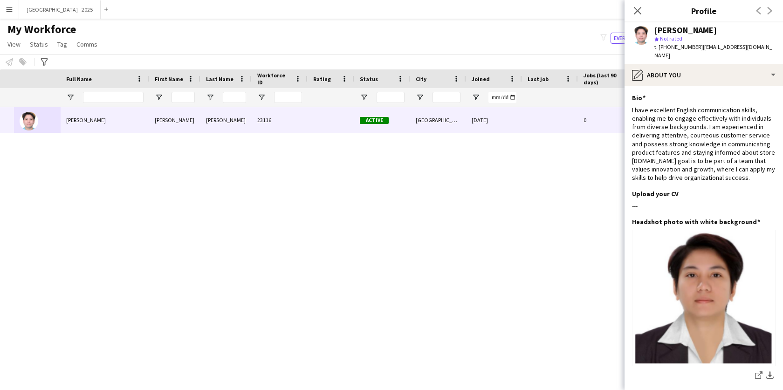
scroll to position [515, 0]
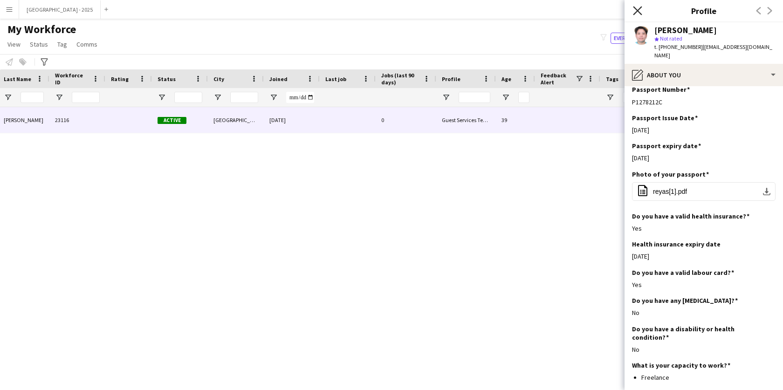
click at [640, 13] on icon "Close pop-in" at bounding box center [637, 10] width 9 height 9
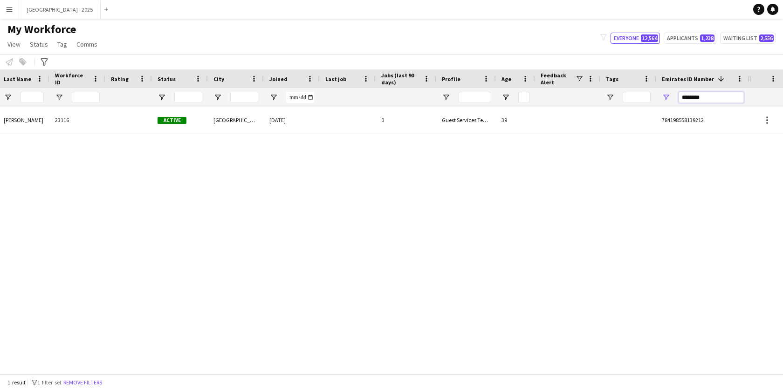
click at [712, 102] on input "********" at bounding box center [711, 97] width 65 height 11
paste input "Emirates ID Number Filter Input"
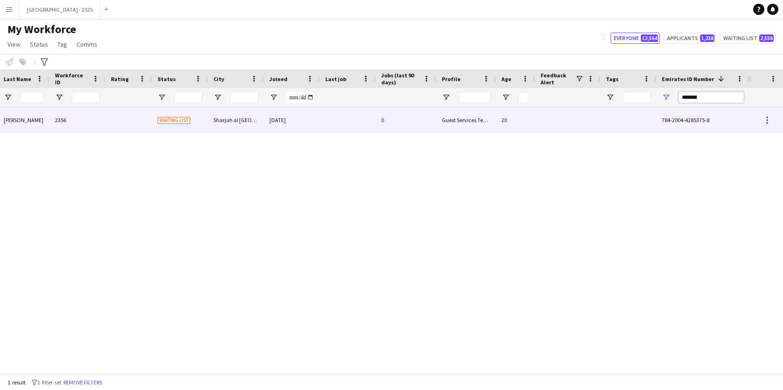
type input "*******"
click at [659, 113] on div "784-2004-4285375-8" at bounding box center [702, 120] width 93 height 26
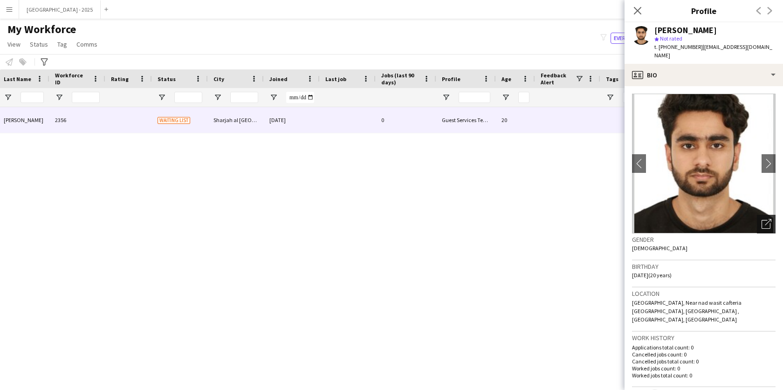
click at [762, 219] on icon "Open photos pop-in" at bounding box center [767, 224] width 10 height 10
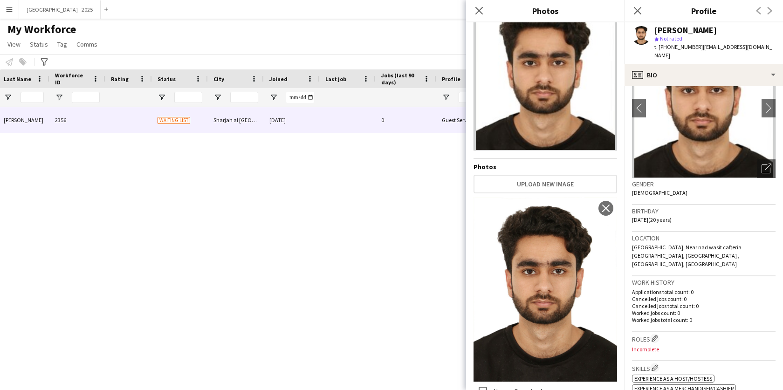
scroll to position [91, 0]
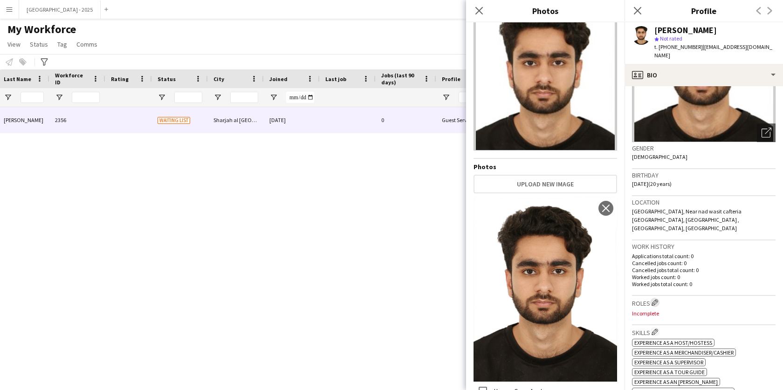
click at [653, 299] on app-icon "Edit crew company roles" at bounding box center [655, 302] width 7 height 7
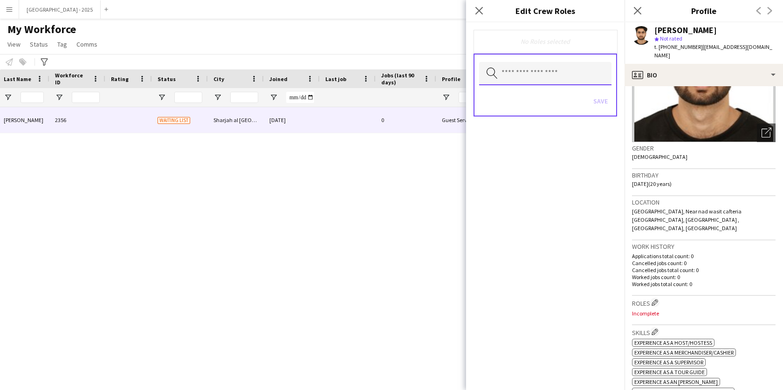
click at [548, 78] on input "text" at bounding box center [545, 73] width 132 height 23
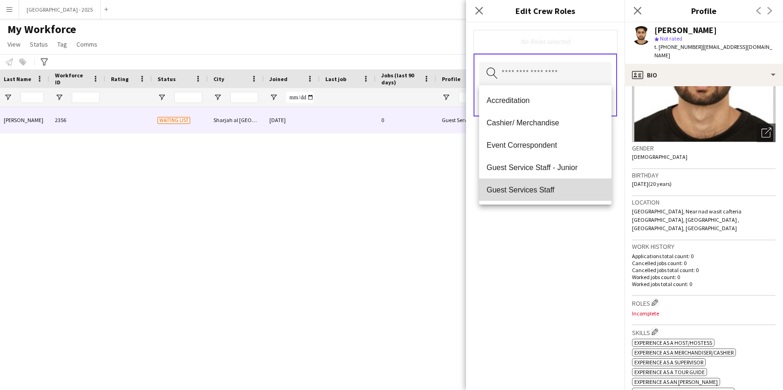
click at [561, 195] on mat-option "Guest Services Staff" at bounding box center [545, 190] width 132 height 22
click at [561, 195] on mat-option "Guest Services Staff - Senior" at bounding box center [545, 190] width 132 height 22
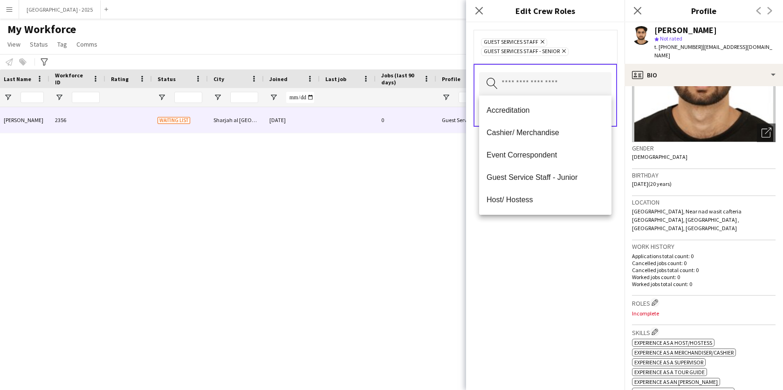
drag, startPoint x: 563, startPoint y: 232, endPoint x: 569, endPoint y: 201, distance: 31.4
click at [563, 232] on div "Guest Services Staff Remove Guest Services Staff - Senior Remove Search by role…" at bounding box center [545, 206] width 158 height 368
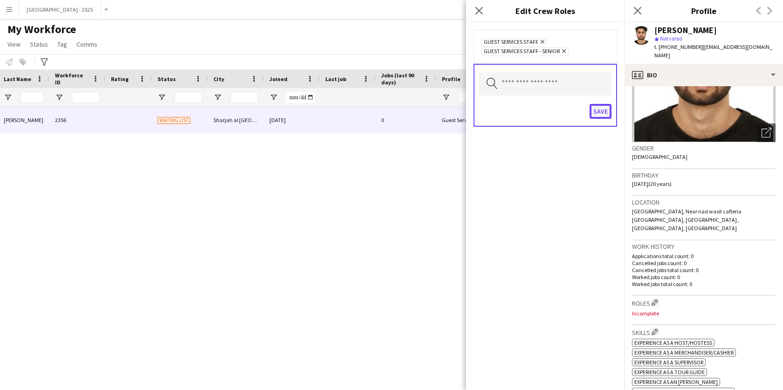
click at [595, 112] on button "Save" at bounding box center [601, 111] width 22 height 15
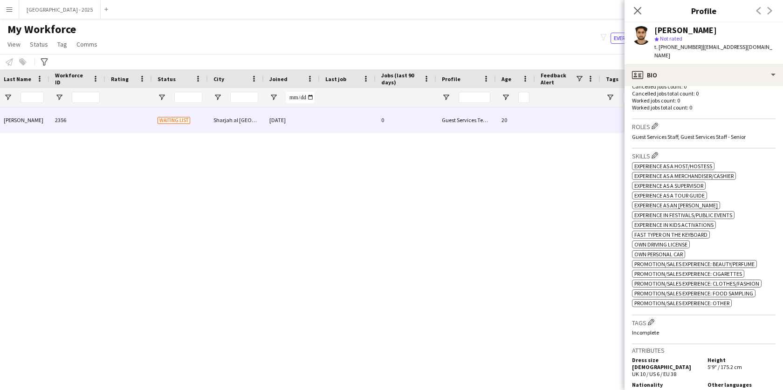
scroll to position [320, 0]
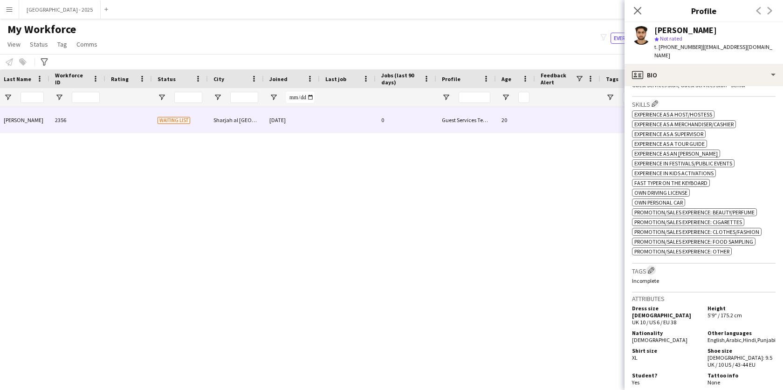
click at [649, 266] on button "Edit crew company tags" at bounding box center [650, 270] width 9 height 9
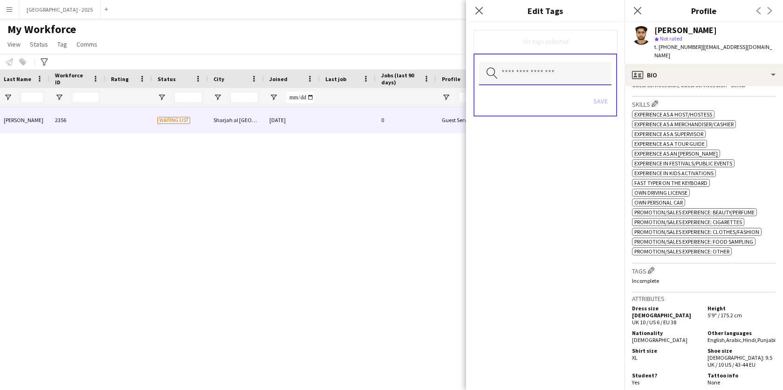
click at [553, 75] on input "text" at bounding box center [545, 73] width 132 height 23
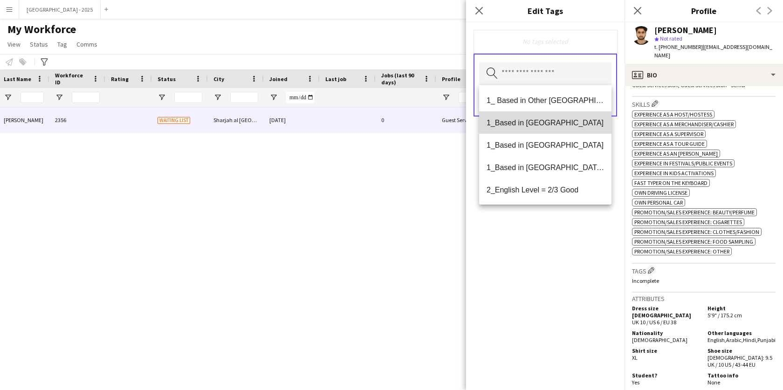
click at [551, 120] on span "1_Based in [GEOGRAPHIC_DATA]" at bounding box center [545, 122] width 117 height 9
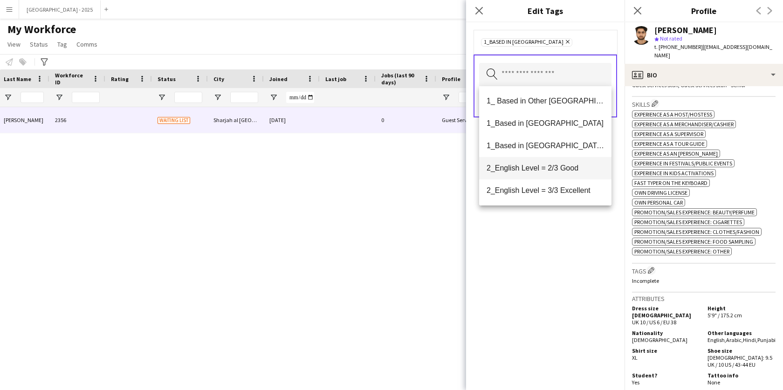
click at [567, 174] on mat-option "2_English Level = 2/3 Good" at bounding box center [545, 168] width 132 height 22
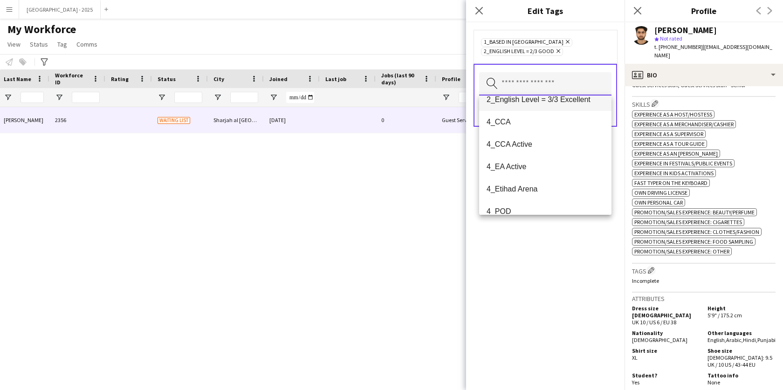
scroll to position [0, 0]
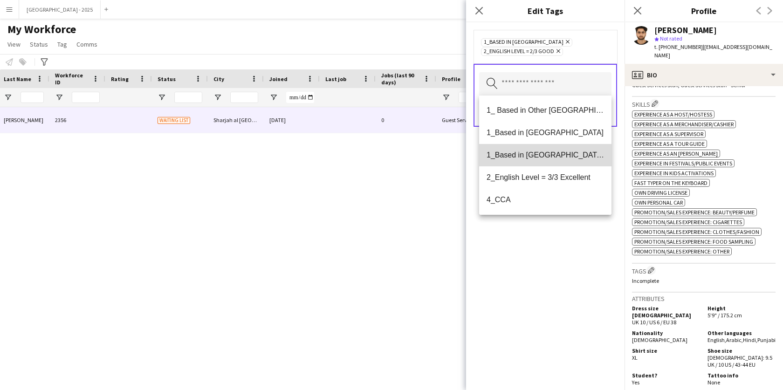
click at [579, 161] on mat-option "1_Based in [GEOGRAPHIC_DATA]/[GEOGRAPHIC_DATA]/Ajman" at bounding box center [545, 155] width 132 height 22
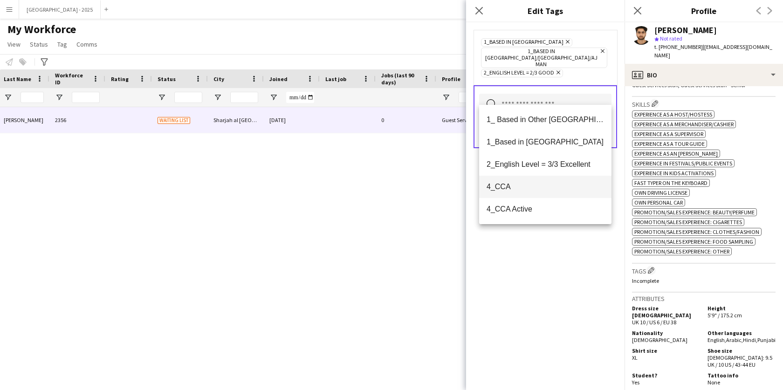
click at [526, 187] on span "4_CCA" at bounding box center [545, 186] width 117 height 9
drag, startPoint x: 577, startPoint y: 285, endPoint x: 580, endPoint y: 276, distance: 9.4
click at [577, 284] on div "1_Based in [GEOGRAPHIC_DATA] Remove 1_Based in [GEOGRAPHIC_DATA]/[GEOGRAPHIC_DA…" at bounding box center [545, 206] width 158 height 368
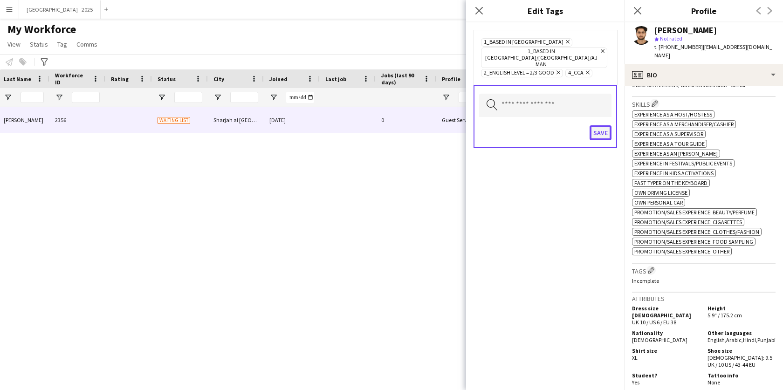
click at [604, 126] on button "Save" at bounding box center [601, 132] width 22 height 15
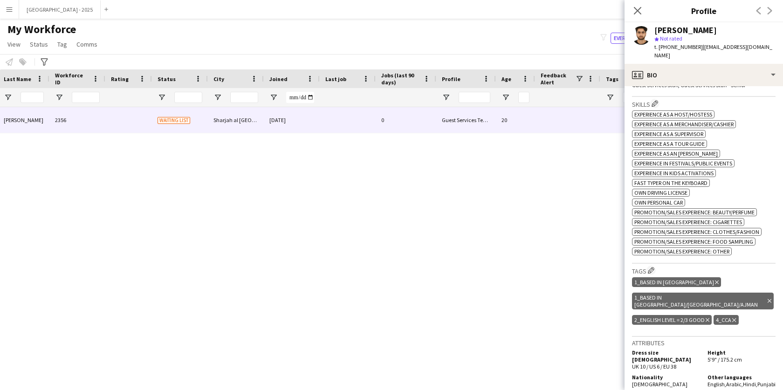
click at [696, 277] on div "1_Based in [GEOGRAPHIC_DATA] Delete tag" at bounding box center [676, 282] width 89 height 10
click at [715, 280] on icon at bounding box center [717, 282] width 4 height 4
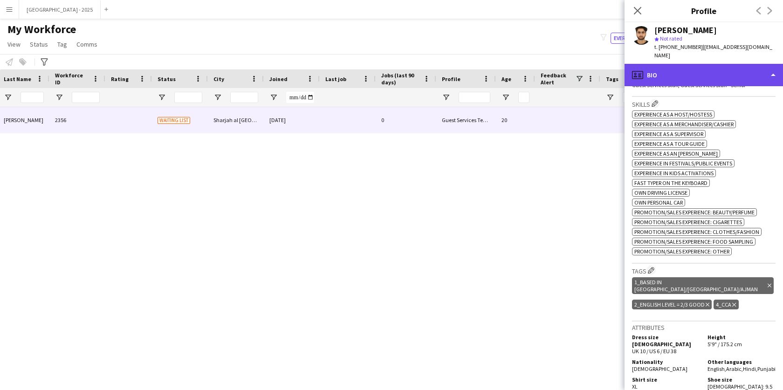
click at [663, 72] on div "profile Bio" at bounding box center [704, 75] width 158 height 22
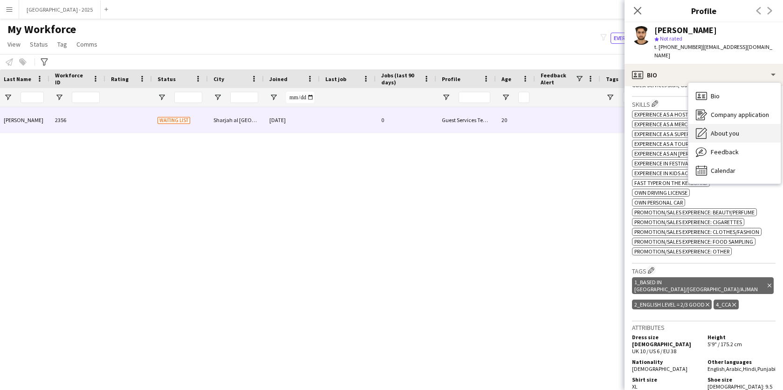
click at [719, 129] on span "About you" at bounding box center [725, 133] width 28 height 8
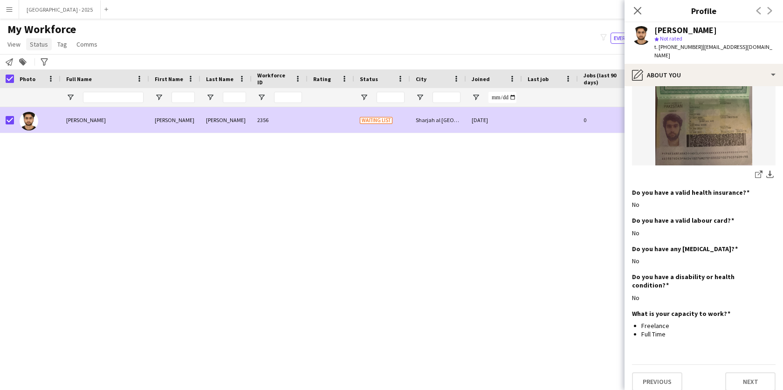
click at [46, 48] on link "Status" at bounding box center [39, 44] width 26 height 12
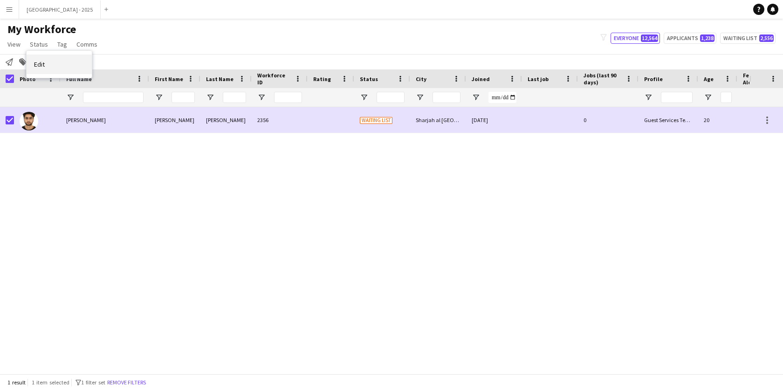
click at [52, 57] on link "Edit" at bounding box center [59, 65] width 65 height 20
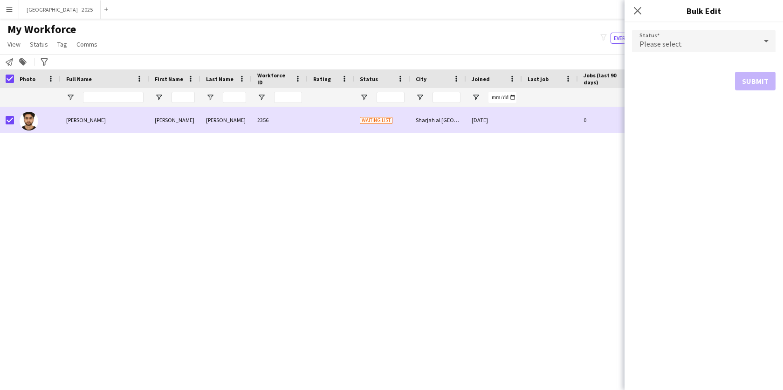
click at [703, 50] on div "Please select" at bounding box center [694, 41] width 125 height 22
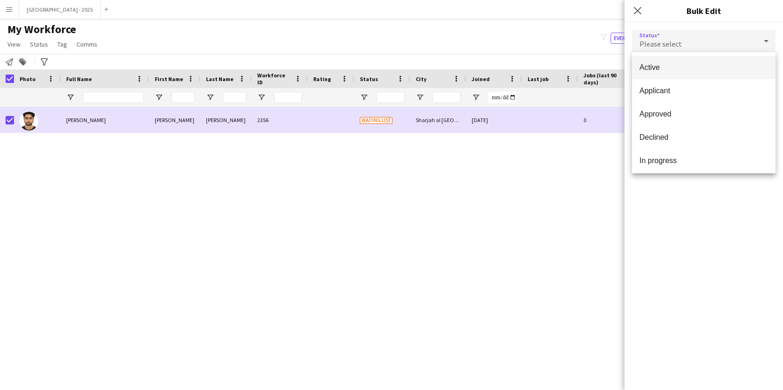
click at [676, 76] on mat-option "Active" at bounding box center [704, 67] width 144 height 23
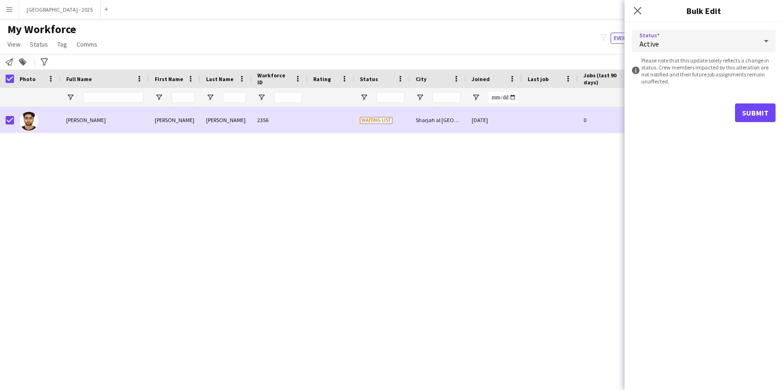
click at [758, 122] on form "Status Active information-circle Please note that this update solely reflects a…" at bounding box center [704, 75] width 144 height 107
click at [749, 112] on button "Submit" at bounding box center [755, 112] width 41 height 19
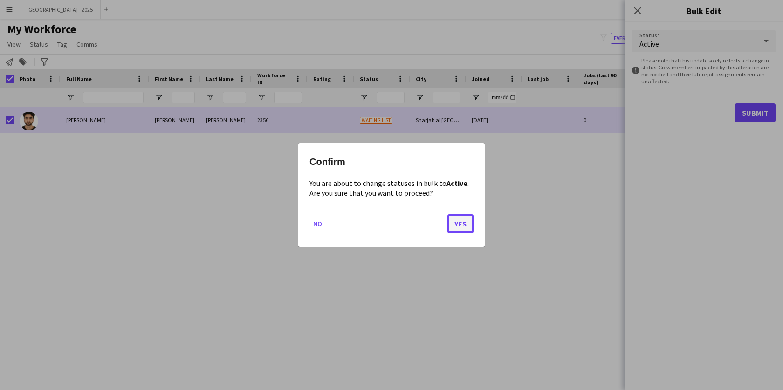
click at [455, 227] on button "Yes" at bounding box center [460, 223] width 26 height 19
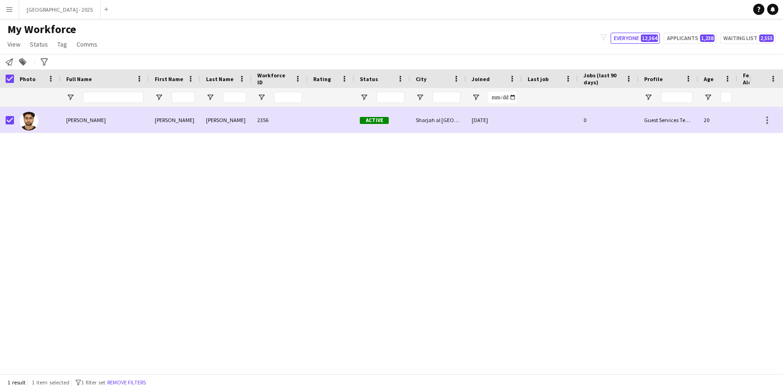
click at [475, 201] on div "[PERSON_NAME] [PERSON_NAME] 2356 Active [GEOGRAPHIC_DATA] , [GEOGRAPHIC_DATA] […" at bounding box center [374, 240] width 749 height 267
click at [224, 172] on div "[PERSON_NAME] [PERSON_NAME] 2356 Active [GEOGRAPHIC_DATA] , [GEOGRAPHIC_DATA] […" at bounding box center [374, 240] width 749 height 267
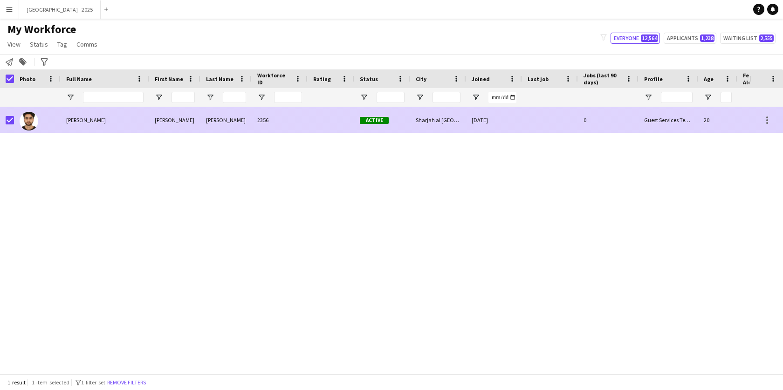
drag, startPoint x: 385, startPoint y: 118, endPoint x: 261, endPoint y: 171, distance: 134.7
click at [385, 118] on span "Active" at bounding box center [374, 120] width 29 height 7
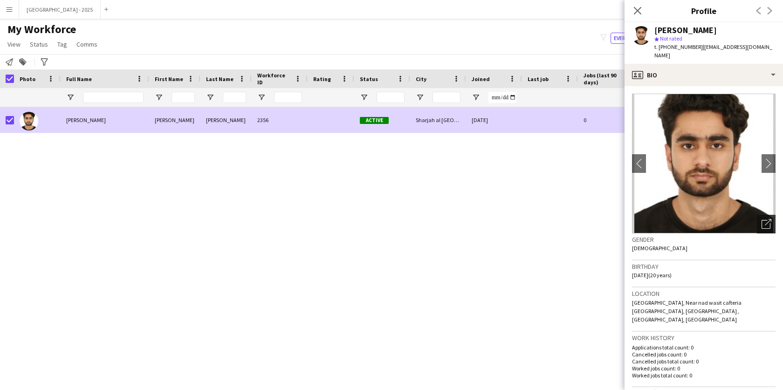
click at [762, 219] on icon "Open photos pop-in" at bounding box center [767, 224] width 10 height 10
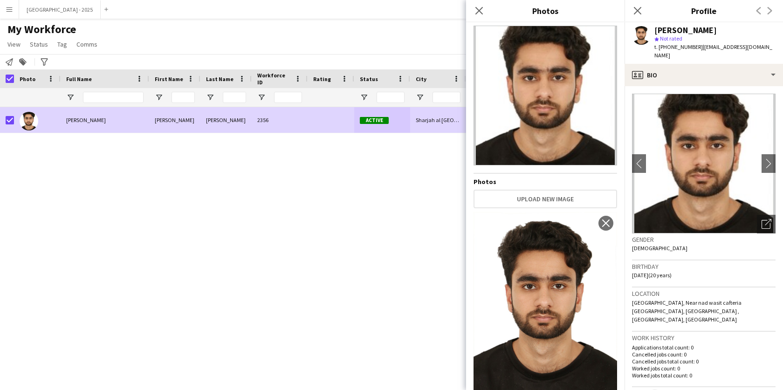
scroll to position [27, 0]
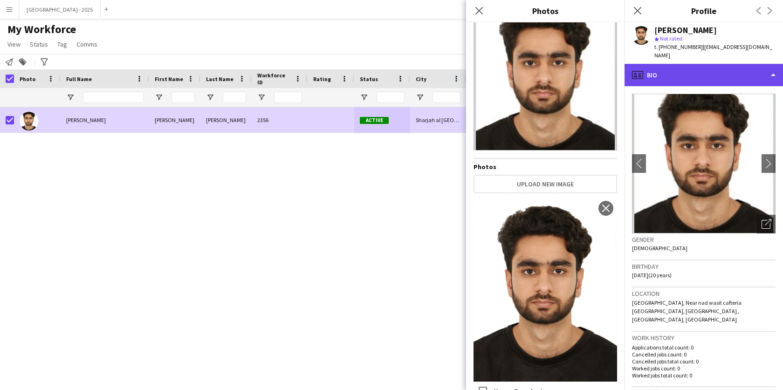
click at [685, 64] on div "profile Bio" at bounding box center [704, 75] width 158 height 22
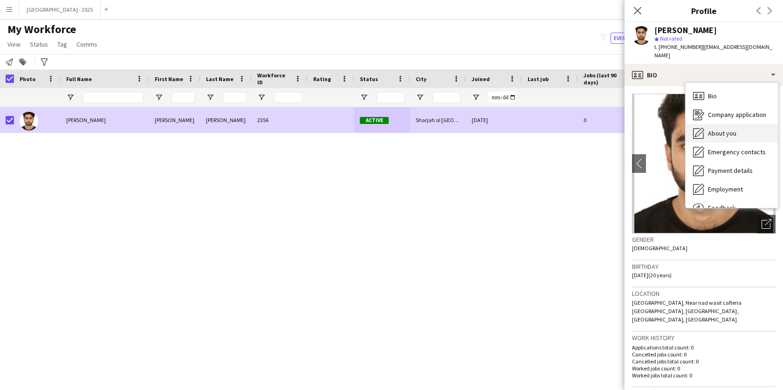
click at [710, 129] on span "About you" at bounding box center [722, 133] width 28 height 8
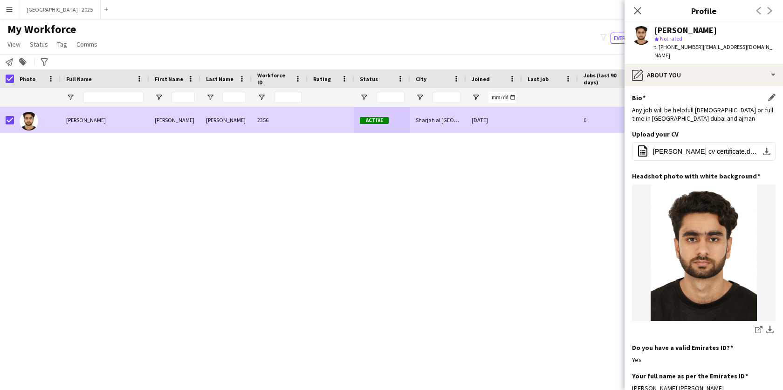
click at [691, 112] on div "Any job will be helpfull [DEMOGRAPHIC_DATA] or full time in [GEOGRAPHIC_DATA] d…" at bounding box center [704, 114] width 144 height 17
click at [637, 14] on icon "Close pop-in" at bounding box center [637, 10] width 9 height 9
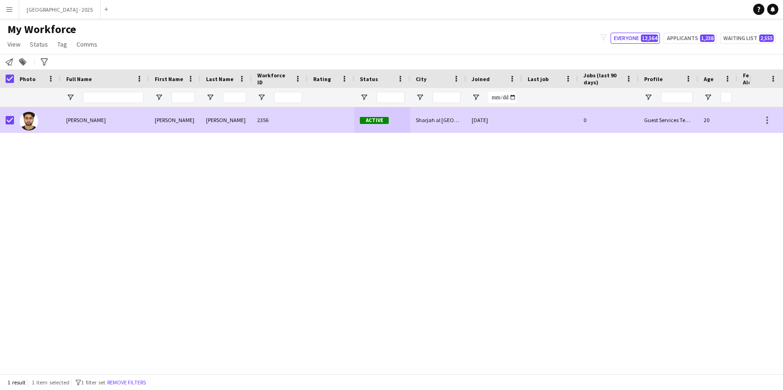
click at [632, 126] on div "0" at bounding box center [608, 120] width 61 height 26
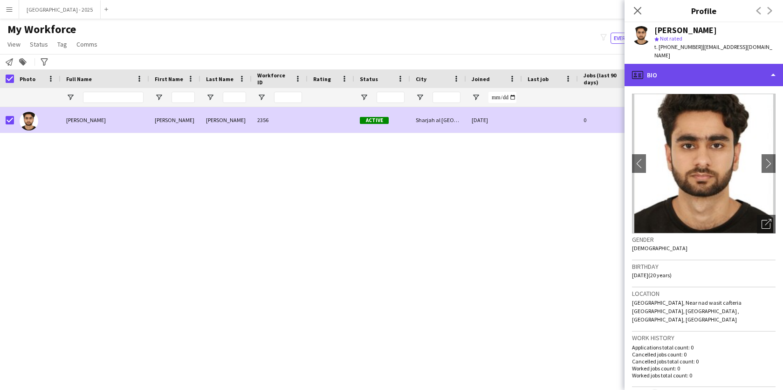
click at [660, 69] on div "profile Bio" at bounding box center [704, 75] width 158 height 22
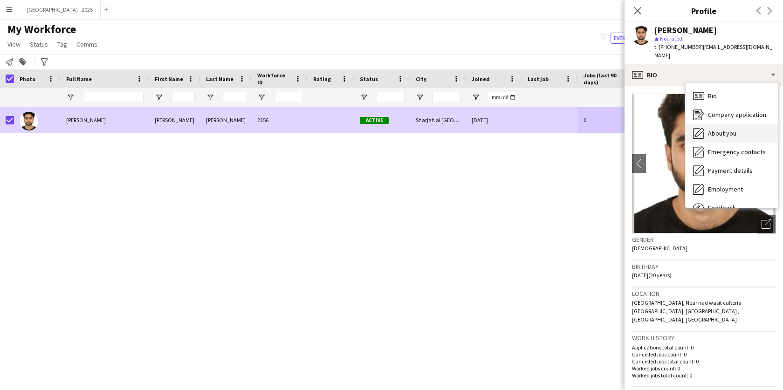
click at [718, 133] on div "About you About you" at bounding box center [732, 133] width 92 height 19
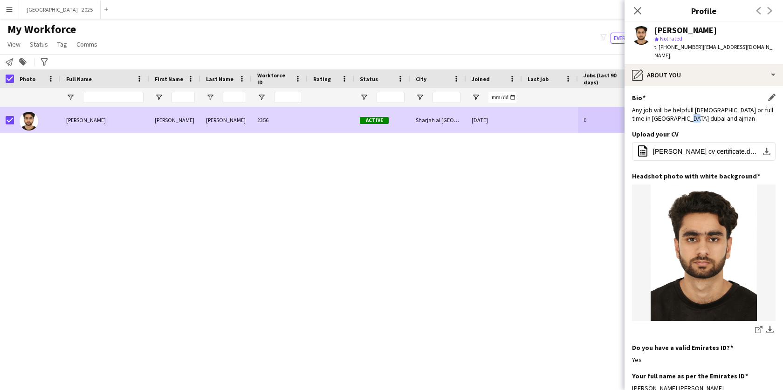
drag, startPoint x: 690, startPoint y: 111, endPoint x: 717, endPoint y: 114, distance: 27.2
click at [715, 114] on div "Any job will be helpfull [DEMOGRAPHIC_DATA] or full time in [GEOGRAPHIC_DATA] d…" at bounding box center [704, 114] width 144 height 17
click at [716, 114] on div "Any job will be helpfull [DEMOGRAPHIC_DATA] or full time in [GEOGRAPHIC_DATA] d…" at bounding box center [704, 114] width 144 height 17
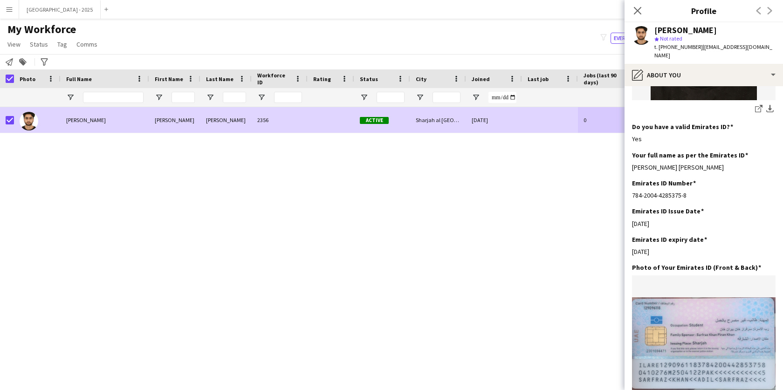
scroll to position [222, 0]
click at [675, 162] on div "[PERSON_NAME] [PERSON_NAME]" at bounding box center [704, 166] width 144 height 8
drag, startPoint x: 632, startPoint y: 246, endPoint x: 701, endPoint y: 250, distance: 68.2
click at [700, 250] on div "Emirates ID expiry date Edit this field [DATE]" at bounding box center [704, 248] width 144 height 28
click at [701, 250] on div "Emirates ID expiry date Edit this field [DATE]" at bounding box center [704, 248] width 144 height 28
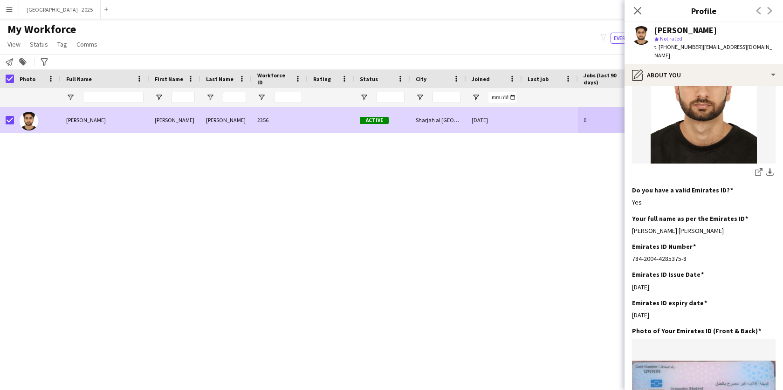
scroll to position [39, 0]
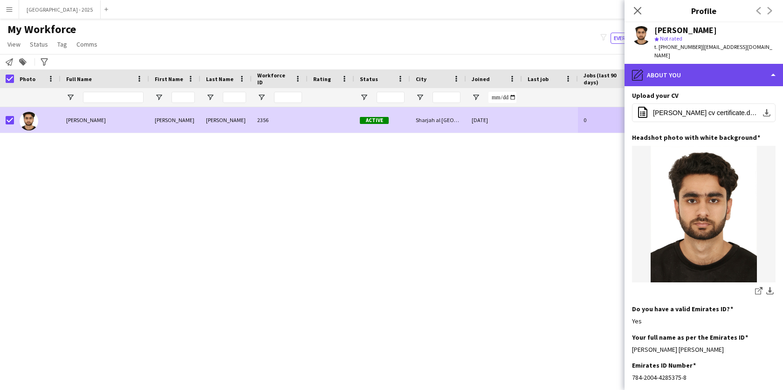
click at [674, 67] on div "pencil4 About you" at bounding box center [704, 75] width 158 height 22
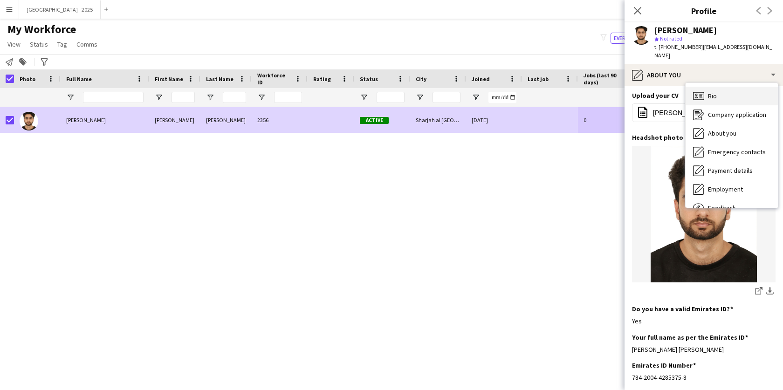
click at [705, 91] on div "Bio Bio" at bounding box center [732, 96] width 92 height 19
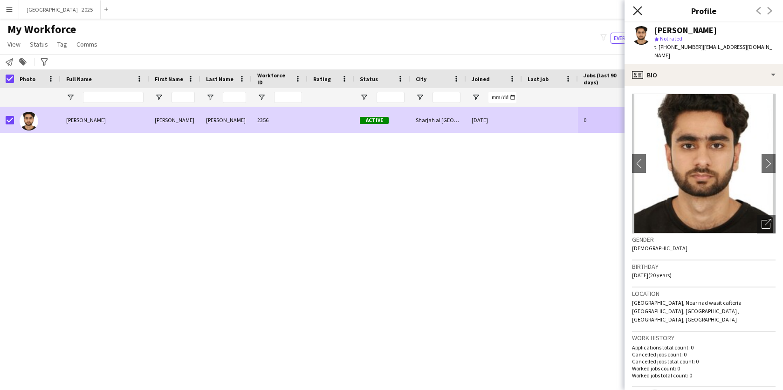
click at [641, 14] on icon at bounding box center [637, 10] width 9 height 9
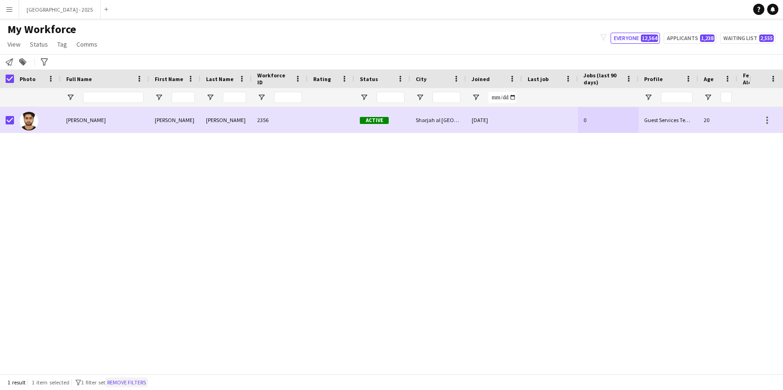
click at [148, 381] on button "Remove filters" at bounding box center [126, 383] width 42 height 10
